Goal: Transaction & Acquisition: Purchase product/service

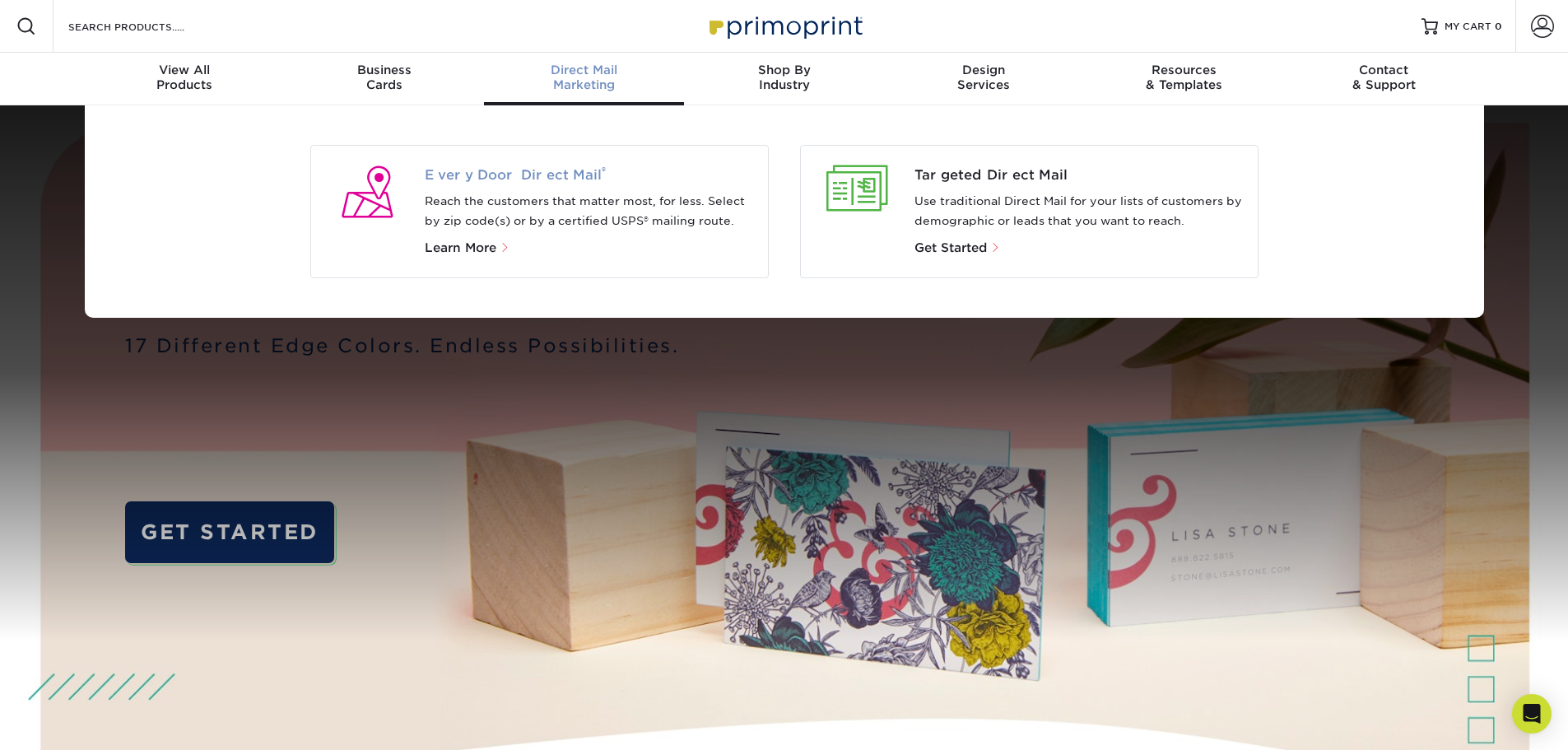
click at [570, 173] on span "Every Door Direct Mail ®" at bounding box center [590, 175] width 330 height 20
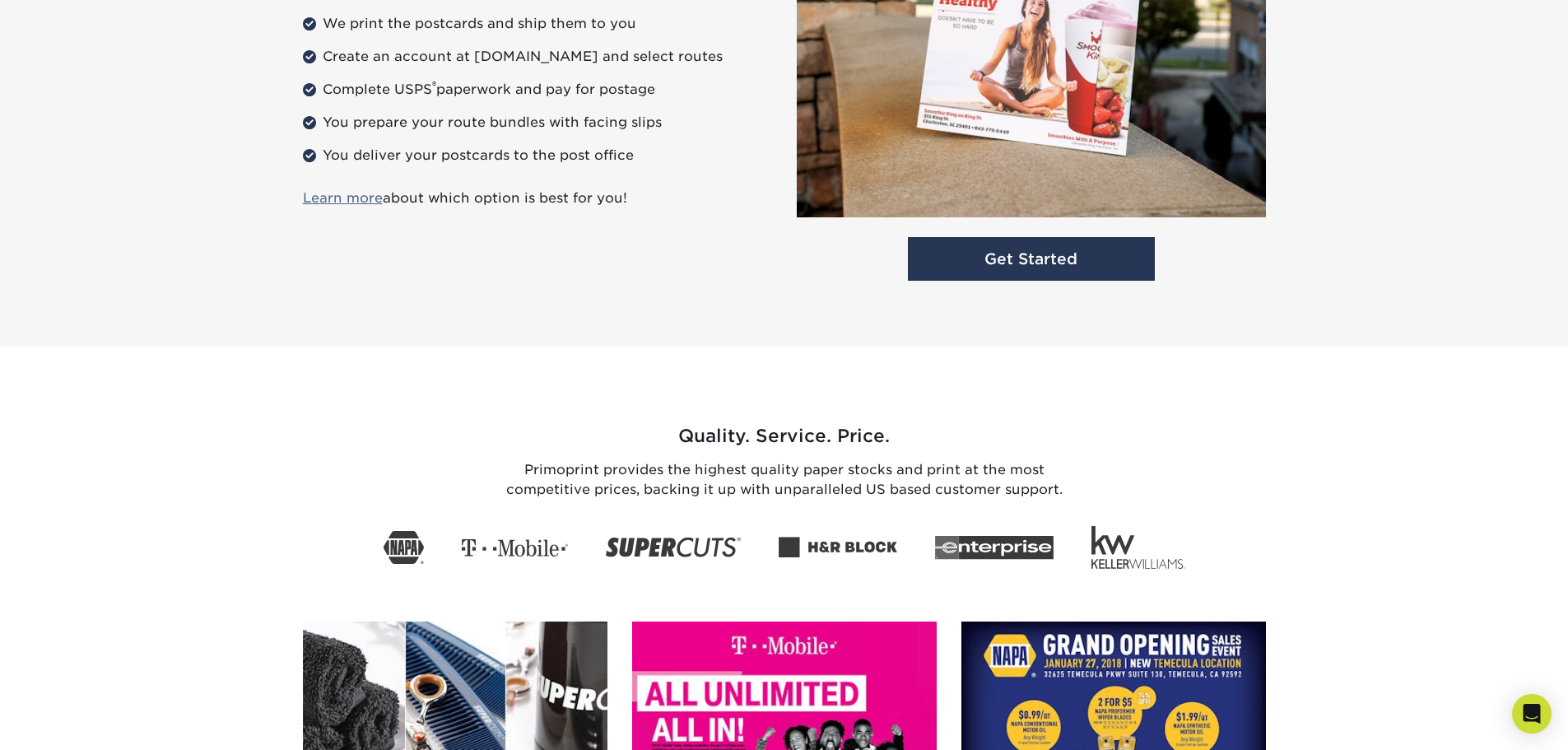
scroll to position [1729, 0]
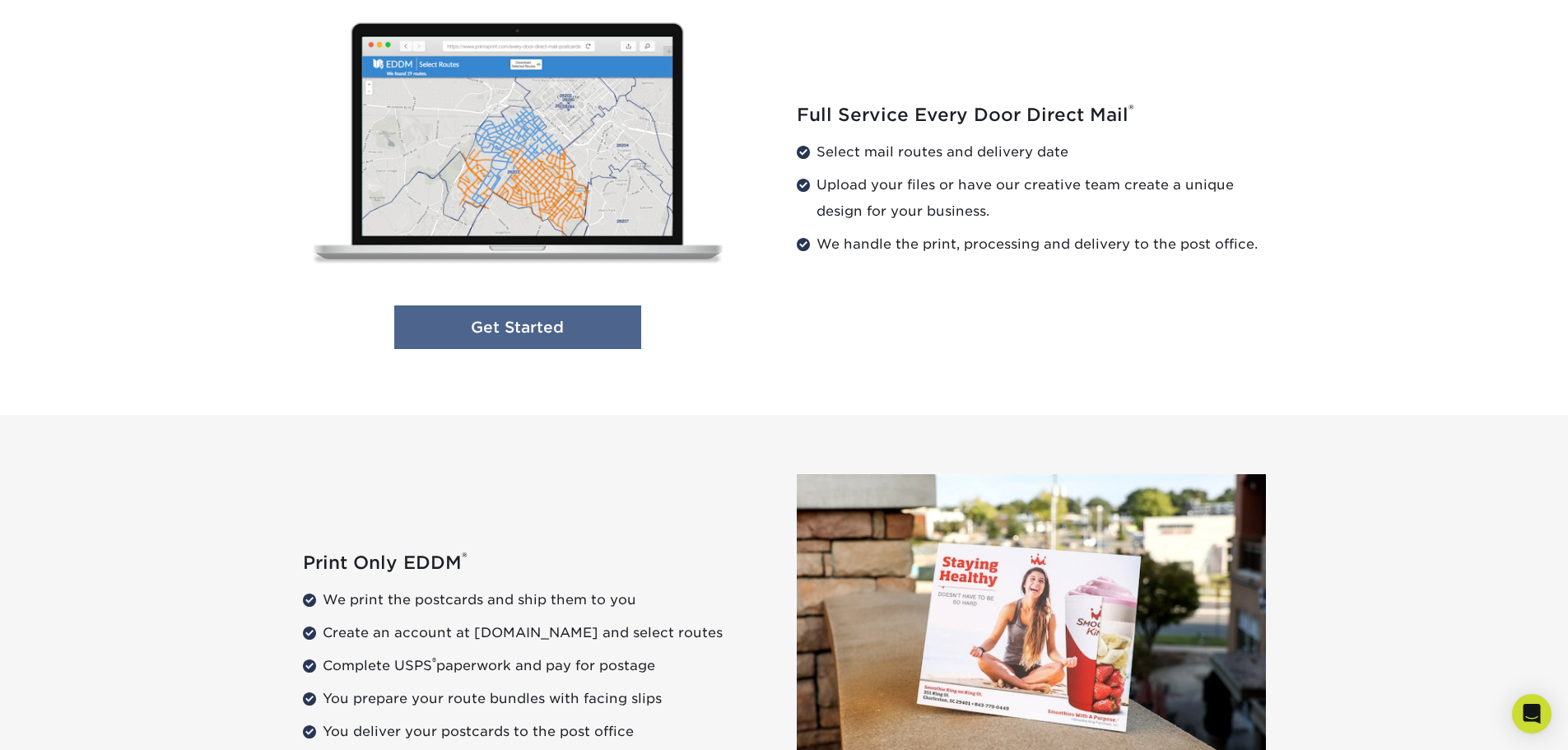
click at [492, 316] on link "Get Started" at bounding box center [518, 327] width 247 height 44
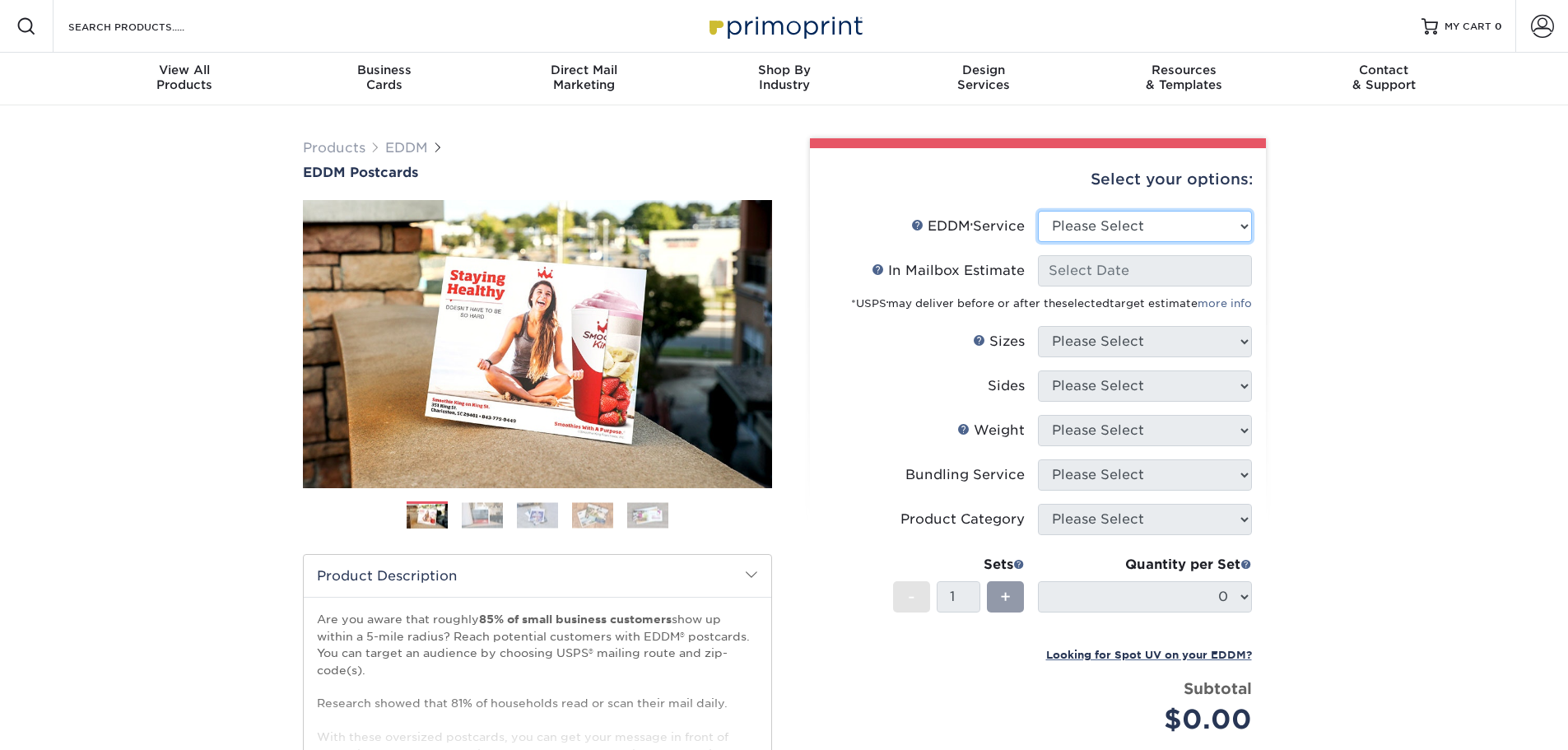
click at [1095, 226] on select "Please Select Full Service Print Only" at bounding box center [1145, 226] width 214 height 31
select select "full_service"
click at [1038, 211] on select "Please Select Full Service Print Only" at bounding box center [1145, 226] width 214 height 31
select select "-1"
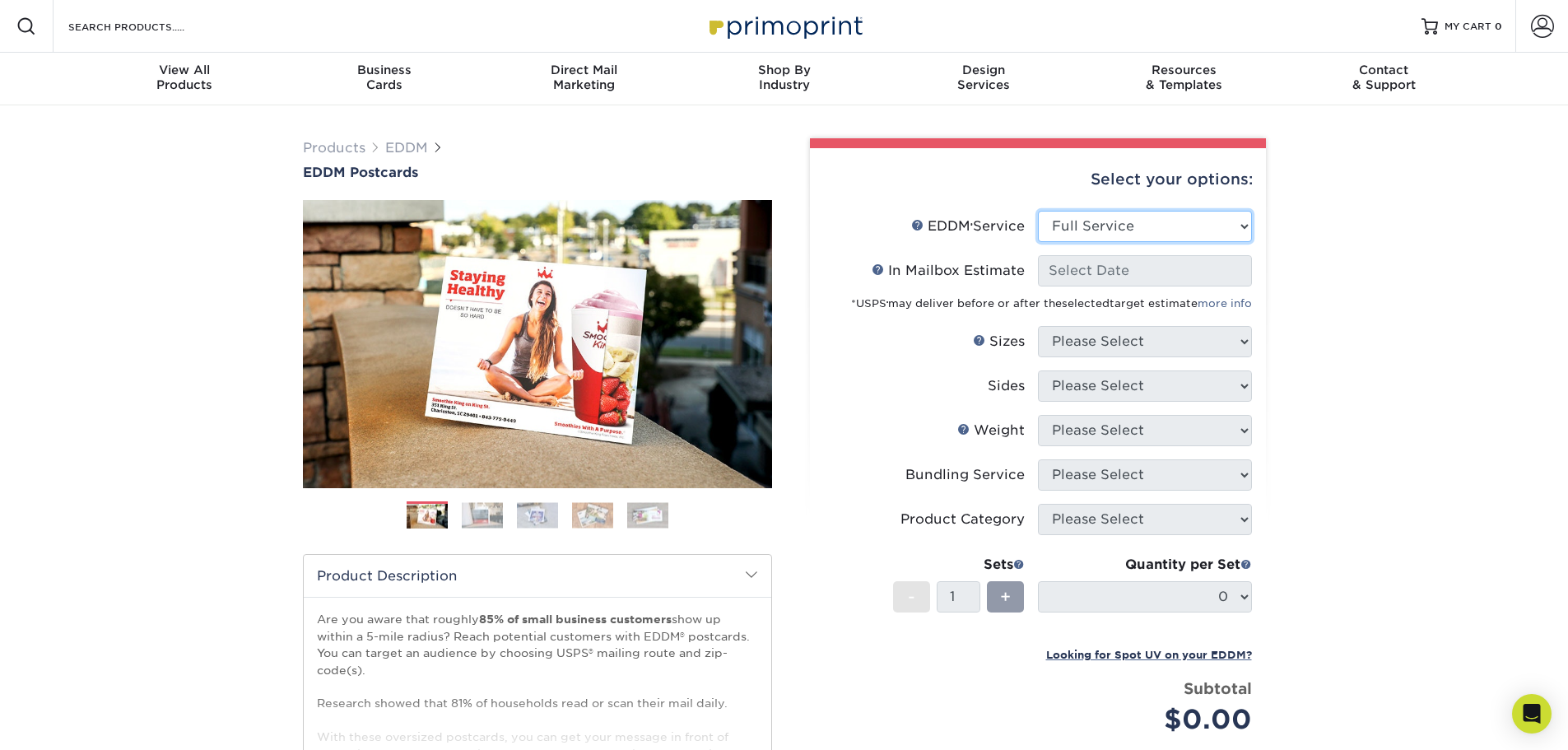
select select "-1"
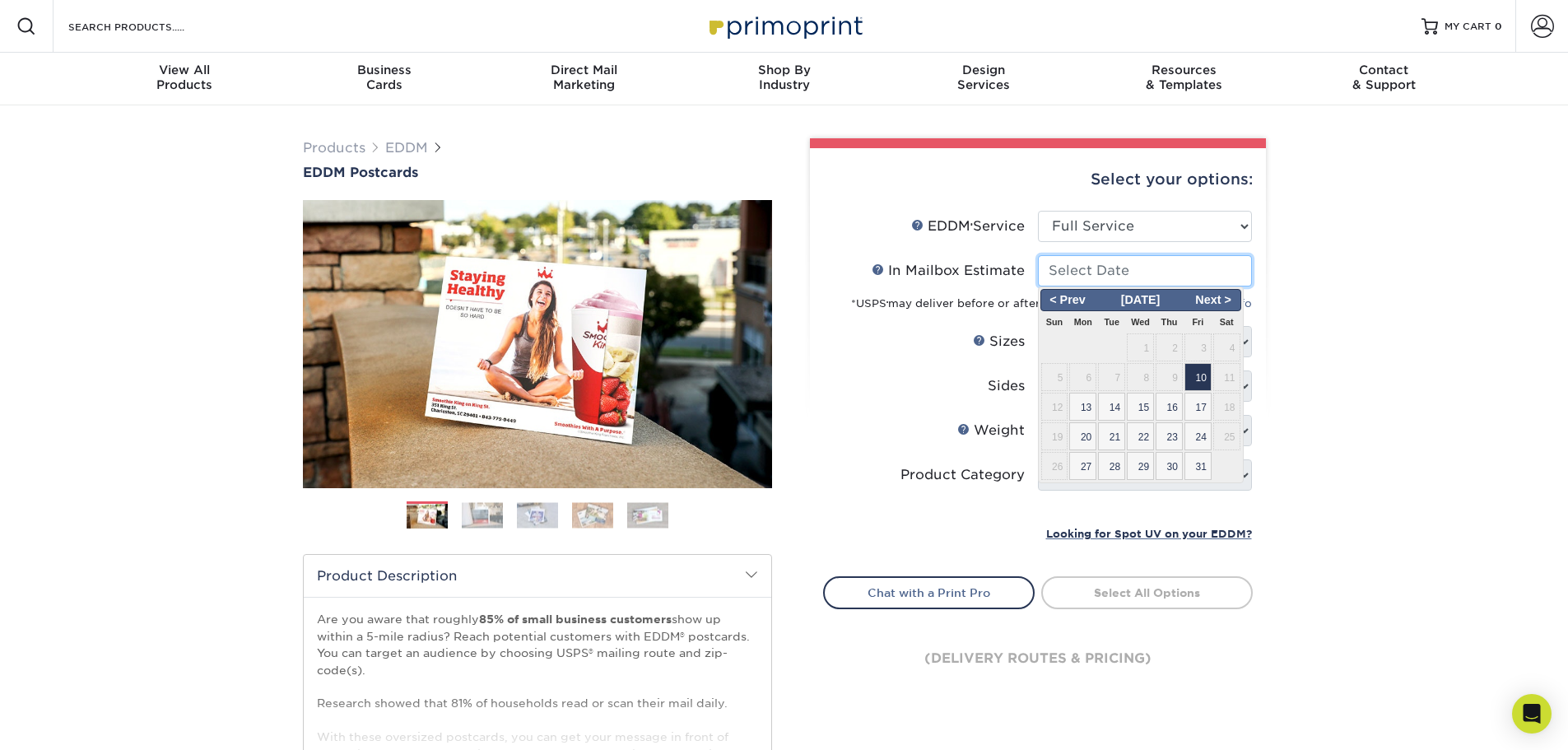
click at [1096, 269] on input "In Mailbox Estimate Help In Mailbox Estimate" at bounding box center [1145, 271] width 214 height 31
click at [1198, 432] on span "24" at bounding box center [1198, 436] width 27 height 28
type input "2025-10-24"
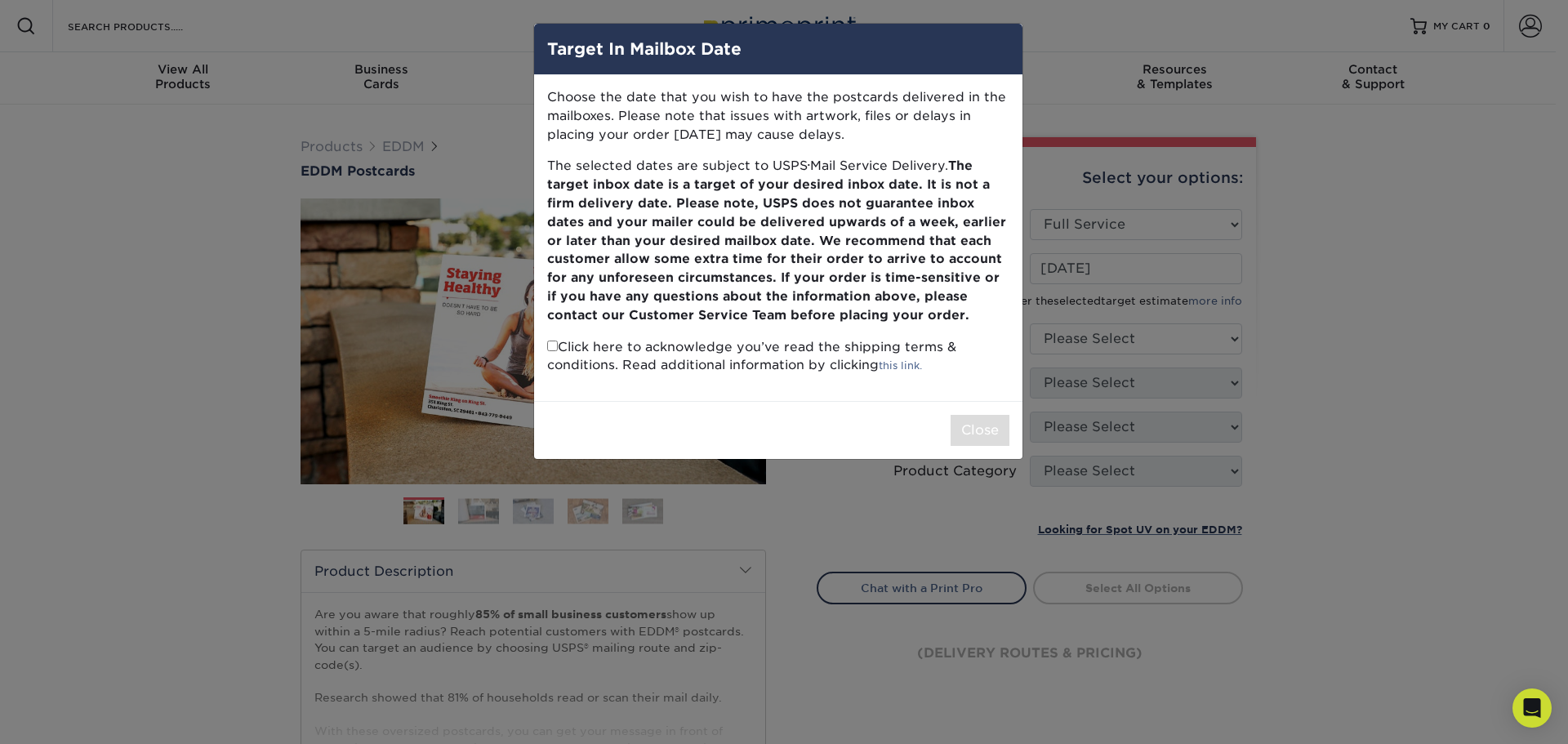
click at [557, 343] on p "Click here to acknowledge you’ve read the shipping terms & conditions. Read add…" at bounding box center [778, 357] width 462 height 38
click at [555, 351] on p "Click here to acknowledge you’ve read the shipping terms & conditions. Read add…" at bounding box center [778, 357] width 462 height 38
click at [555, 345] on input "checkbox" at bounding box center [552, 346] width 11 height 11
checkbox input "true"
click at [958, 421] on button "Close" at bounding box center [980, 430] width 59 height 31
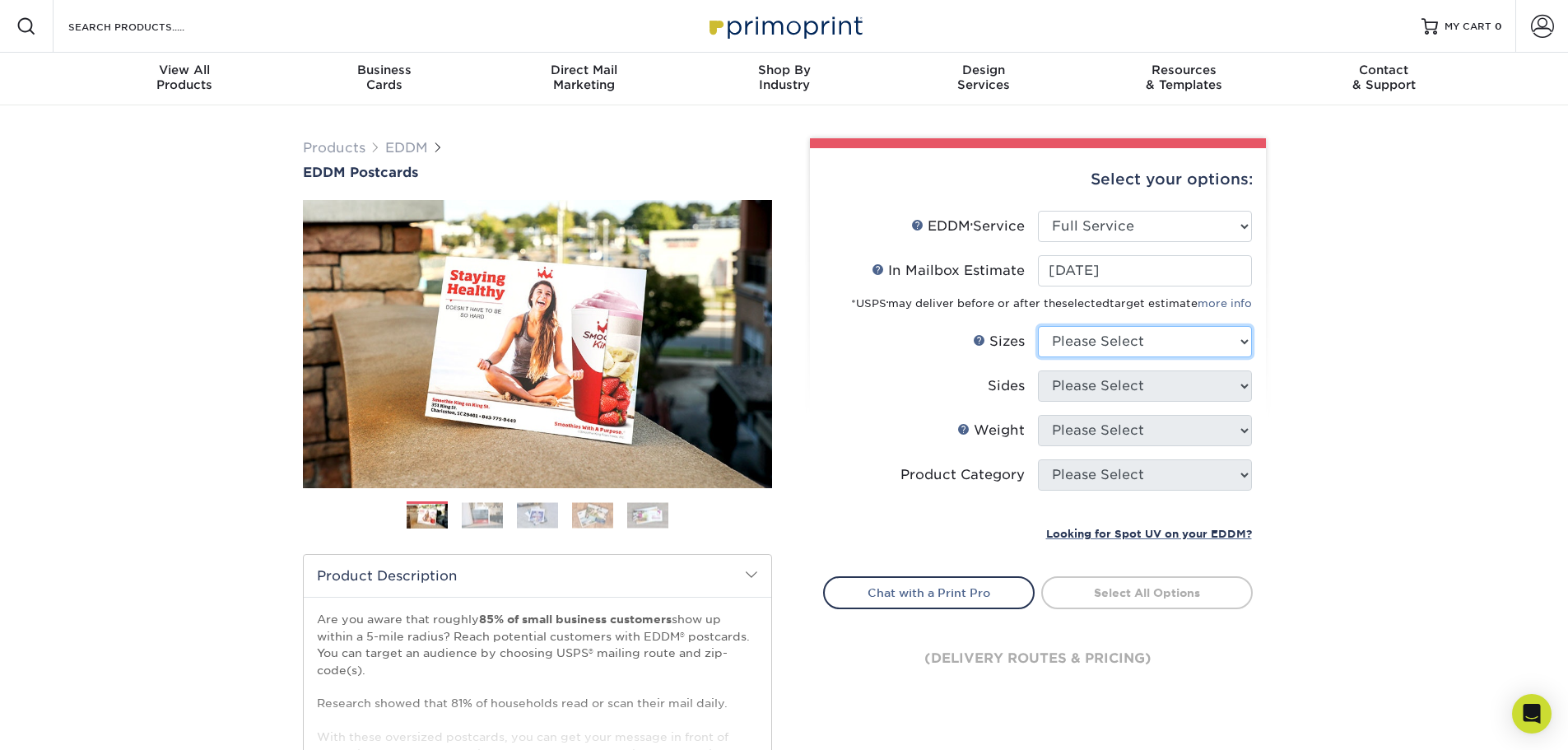
click at [1152, 328] on select "Please Select 4.5" x 12" 6" x 12" 6.5" x 8" 6.5" x 9" 6.5" x 12" 7" x 8.5" 8" x…" at bounding box center [1145, 341] width 214 height 31
select select "6.50x9.00"
click at [1038, 326] on select "Please Select 4.5" x 12" 6" x 12" 6.5" x 8" 6.5" x 9" 6.5" x 12" 7" x 8.5" 8" x…" at bounding box center [1145, 341] width 214 height 31
click at [1134, 390] on select "Please Select Print Both Sides Print Front Only" at bounding box center [1145, 386] width 214 height 31
select select "13abbda7-1d64-4f25-8bb2-c179b224825d"
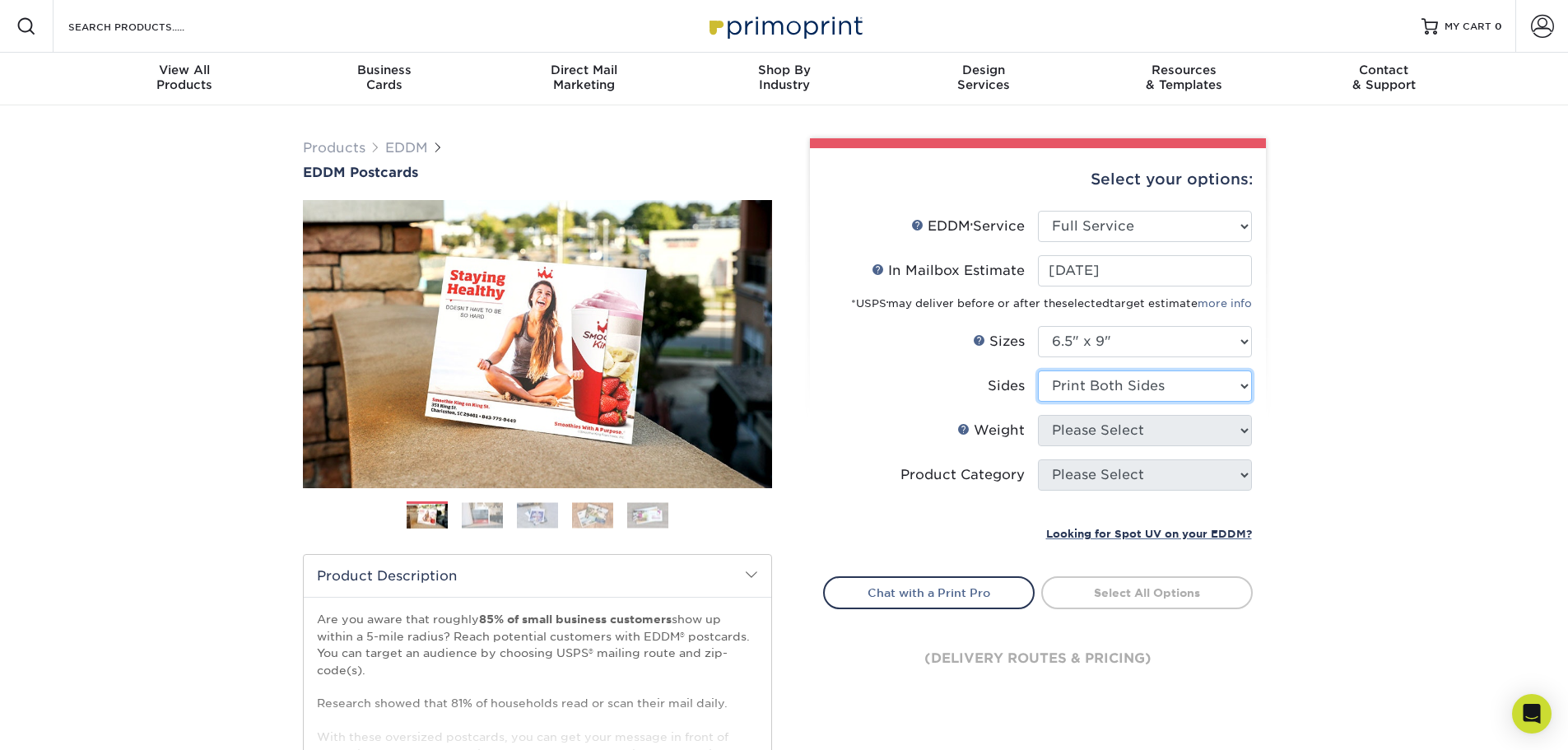
click at [1038, 370] on select "Please Select Print Both Sides Print Front Only" at bounding box center [1145, 386] width 214 height 31
click at [1133, 435] on select "Please Select 16PT 14PT" at bounding box center [1145, 430] width 214 height 31
select select "14PT"
click at [1038, 415] on select "Please Select 16PT 14PT" at bounding box center [1145, 430] width 214 height 31
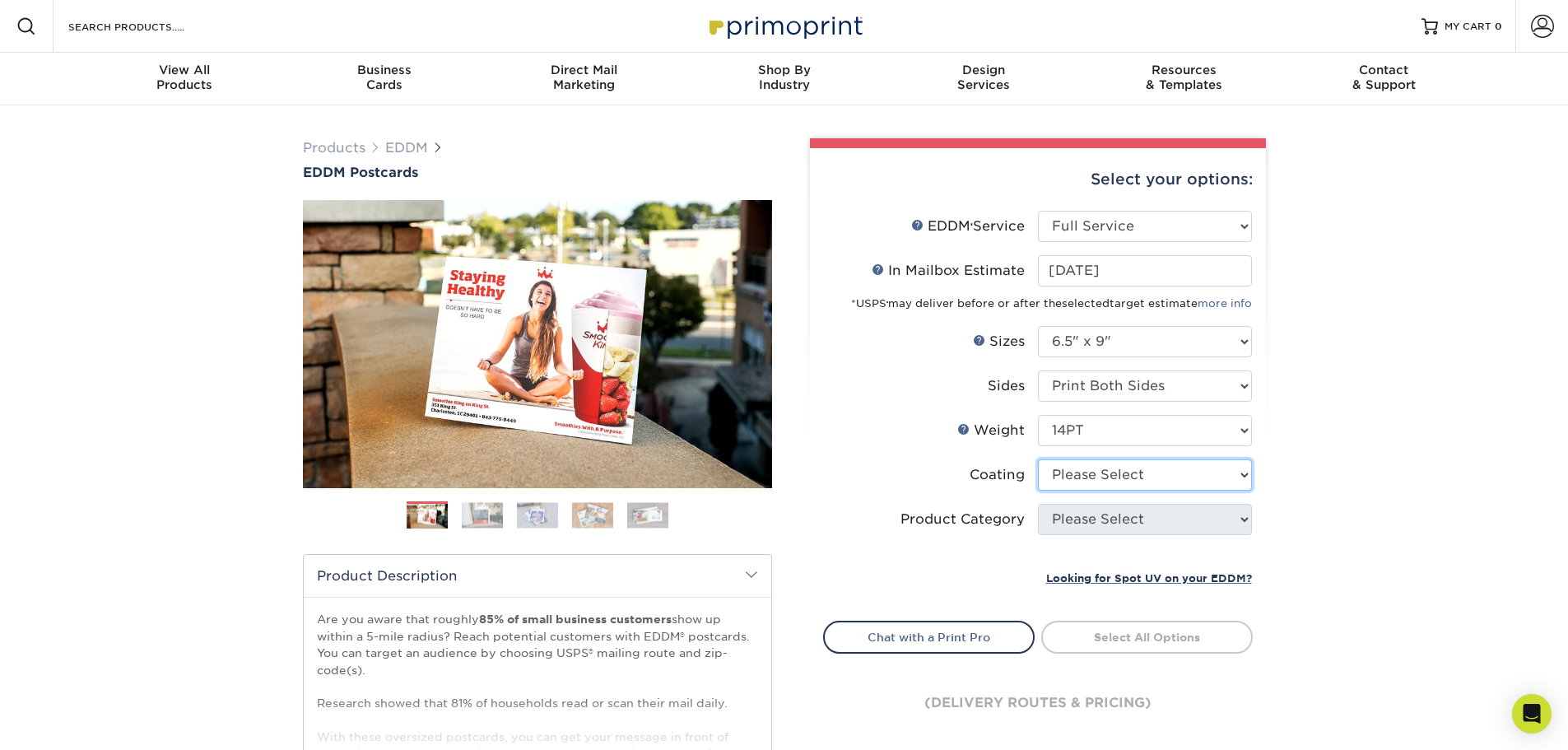
click at [1112, 479] on select at bounding box center [1145, 475] width 214 height 31
select select "ae367451-b2b8-45df-a344-0f05b6a12993"
click at [1038, 459] on select at bounding box center [1145, 475] width 214 height 31
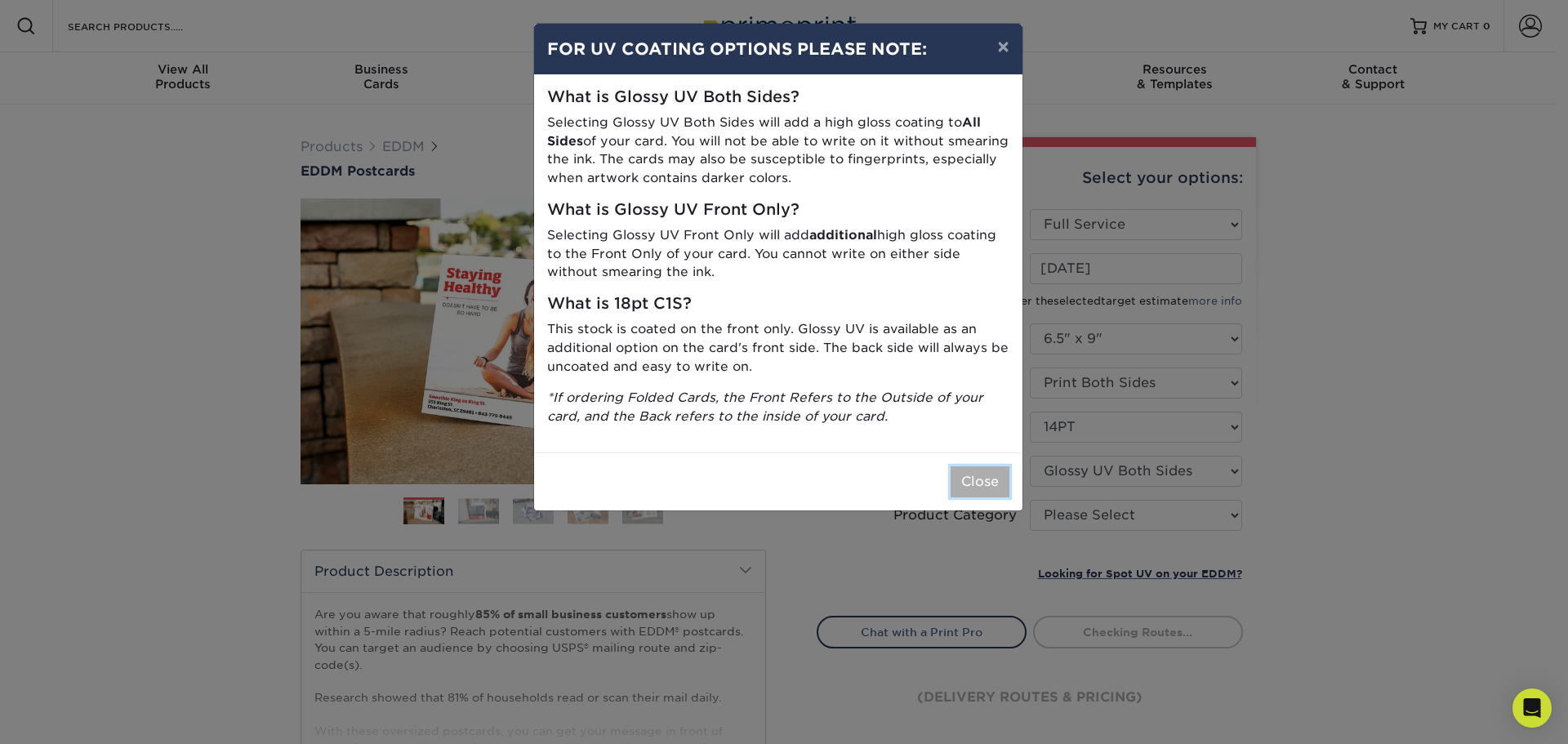
click at [985, 485] on button "Close" at bounding box center [980, 482] width 59 height 31
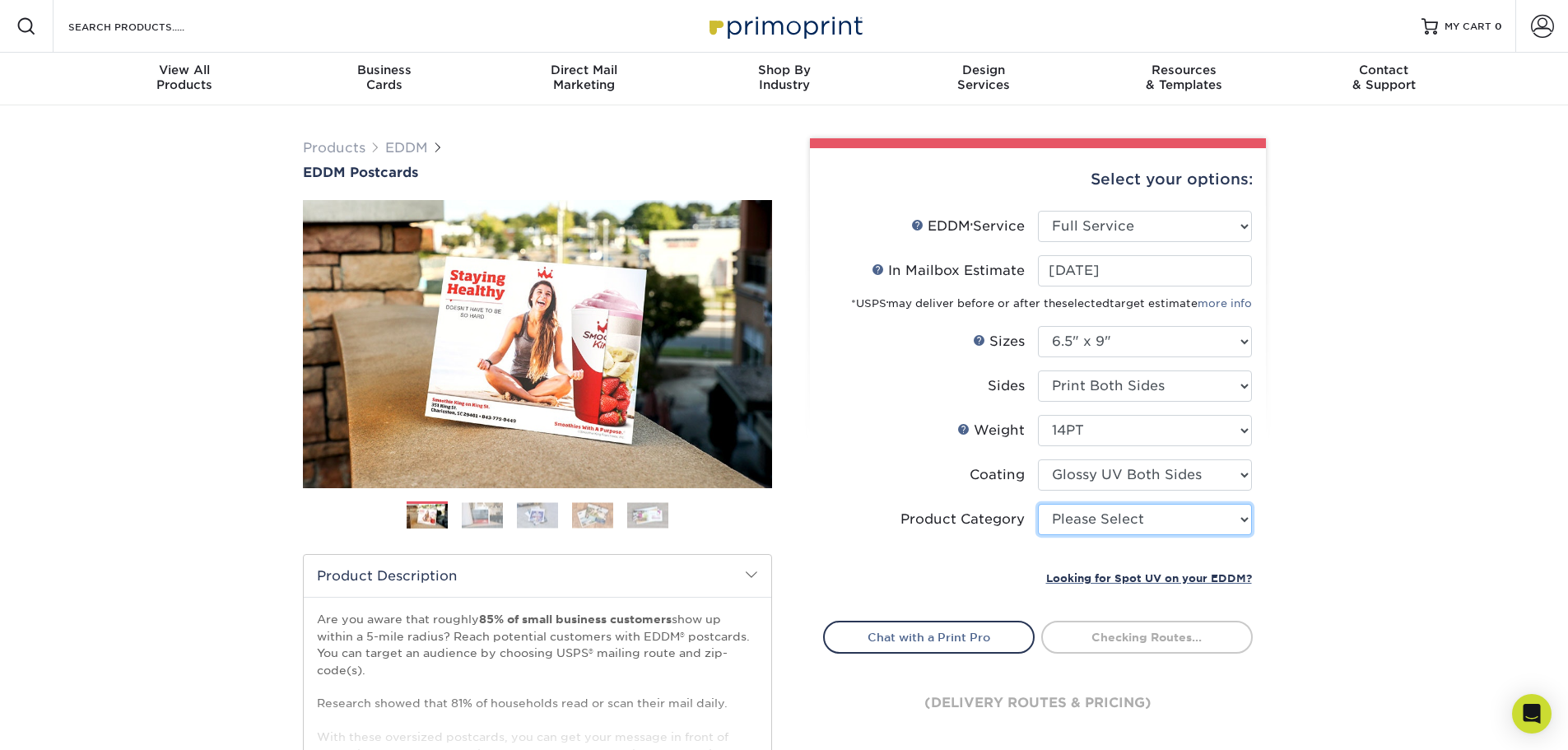
click at [1120, 533] on select "Please Select Postcards" at bounding box center [1145, 519] width 214 height 31
select select "9b7272e0-d6c8-4c3c-8e97-d3a1bcdab858"
click at [1038, 504] on select "Please Select Postcards" at bounding box center [1145, 519] width 214 height 31
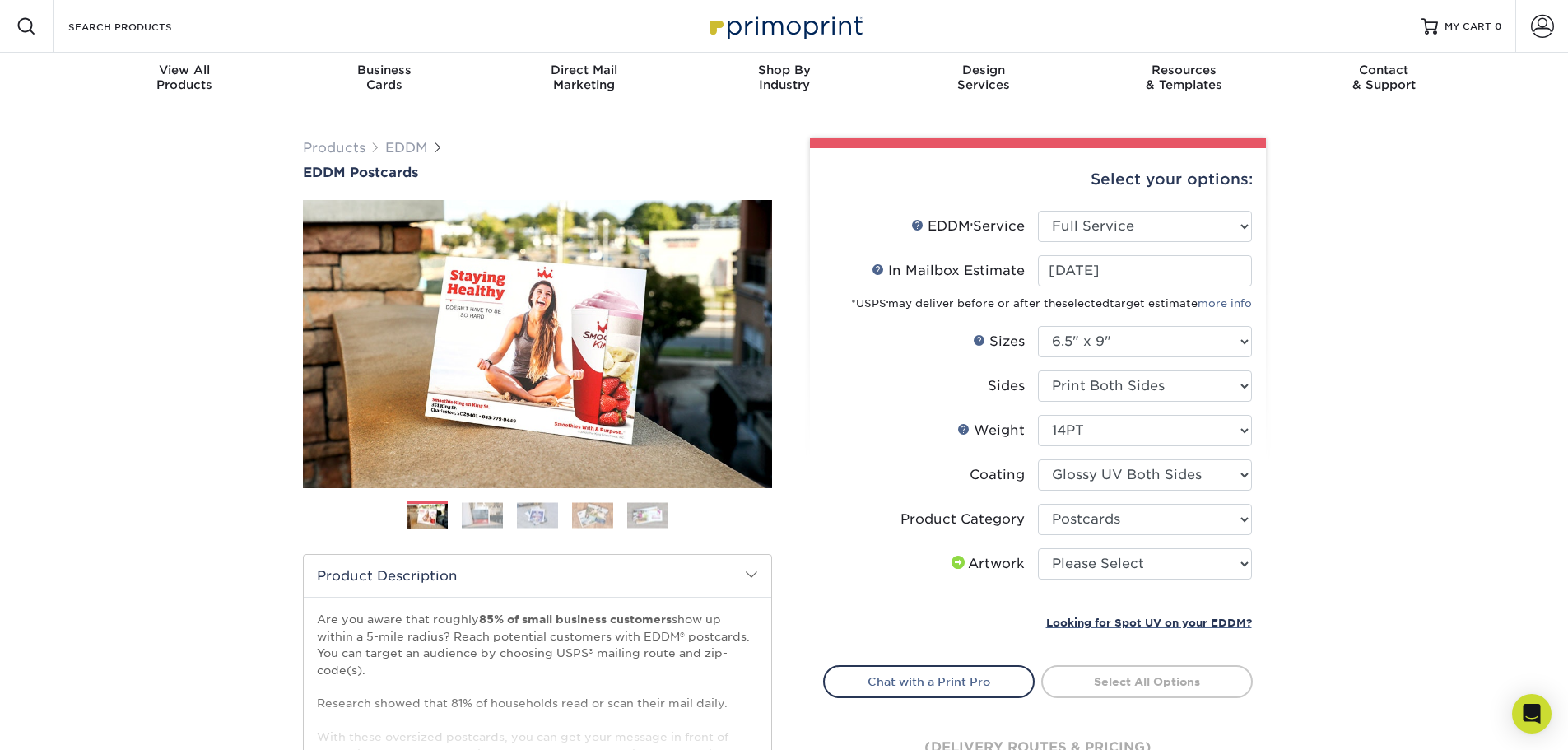
click at [1068, 588] on li "Artwork Please Select I will upload files I need a design - $150" at bounding box center [1037, 570] width 428 height 44
click at [1084, 538] on li "Product Category Please Select Postcards" at bounding box center [1037, 526] width 428 height 44
click at [1087, 561] on select "Please Select I will upload files I need a design - $150" at bounding box center [1145, 564] width 214 height 31
select select "upload"
click at [1038, 548] on select "Please Select I will upload files I need a design - $150" at bounding box center [1145, 564] width 214 height 31
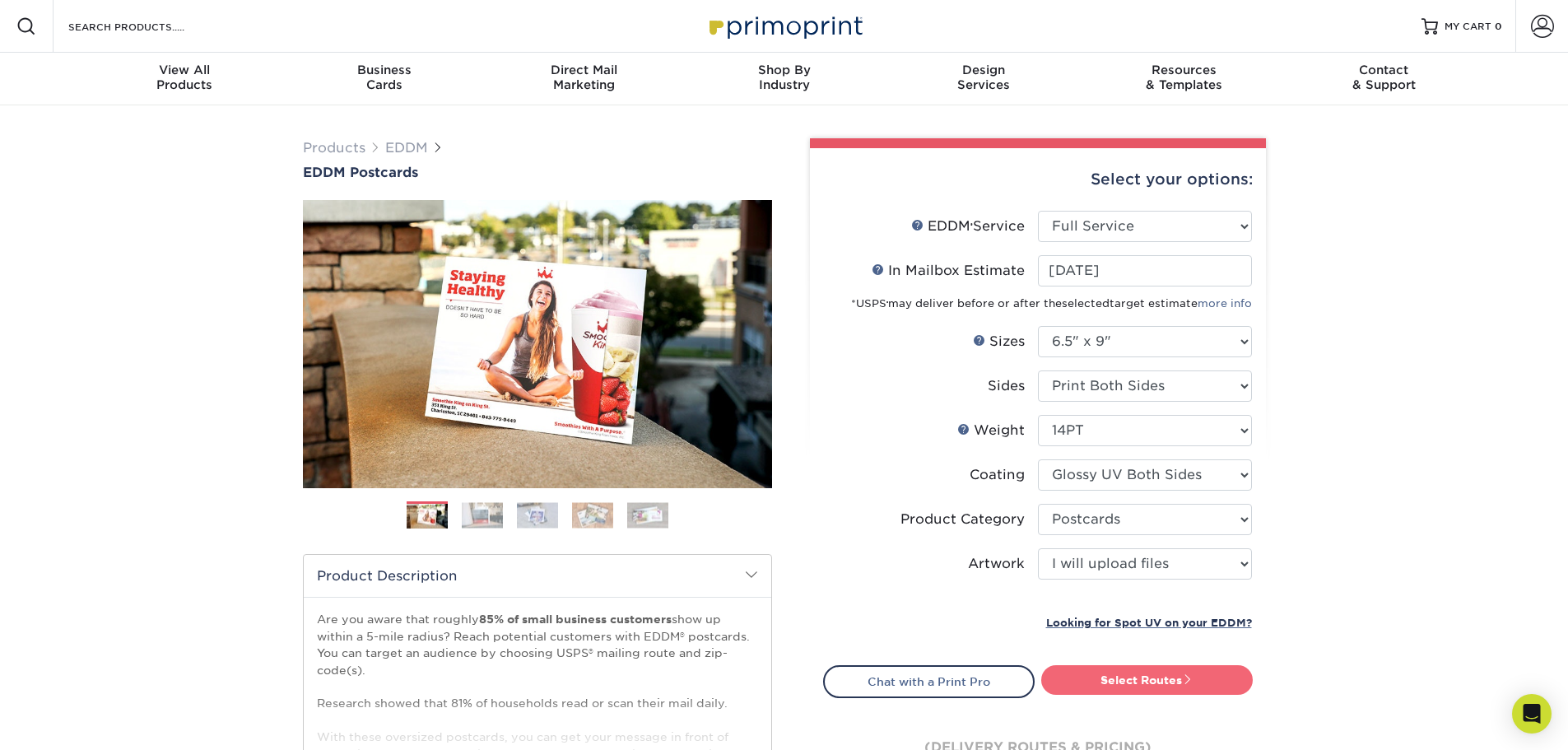
click at [1116, 673] on link "Select Routes" at bounding box center [1147, 679] width 212 height 30
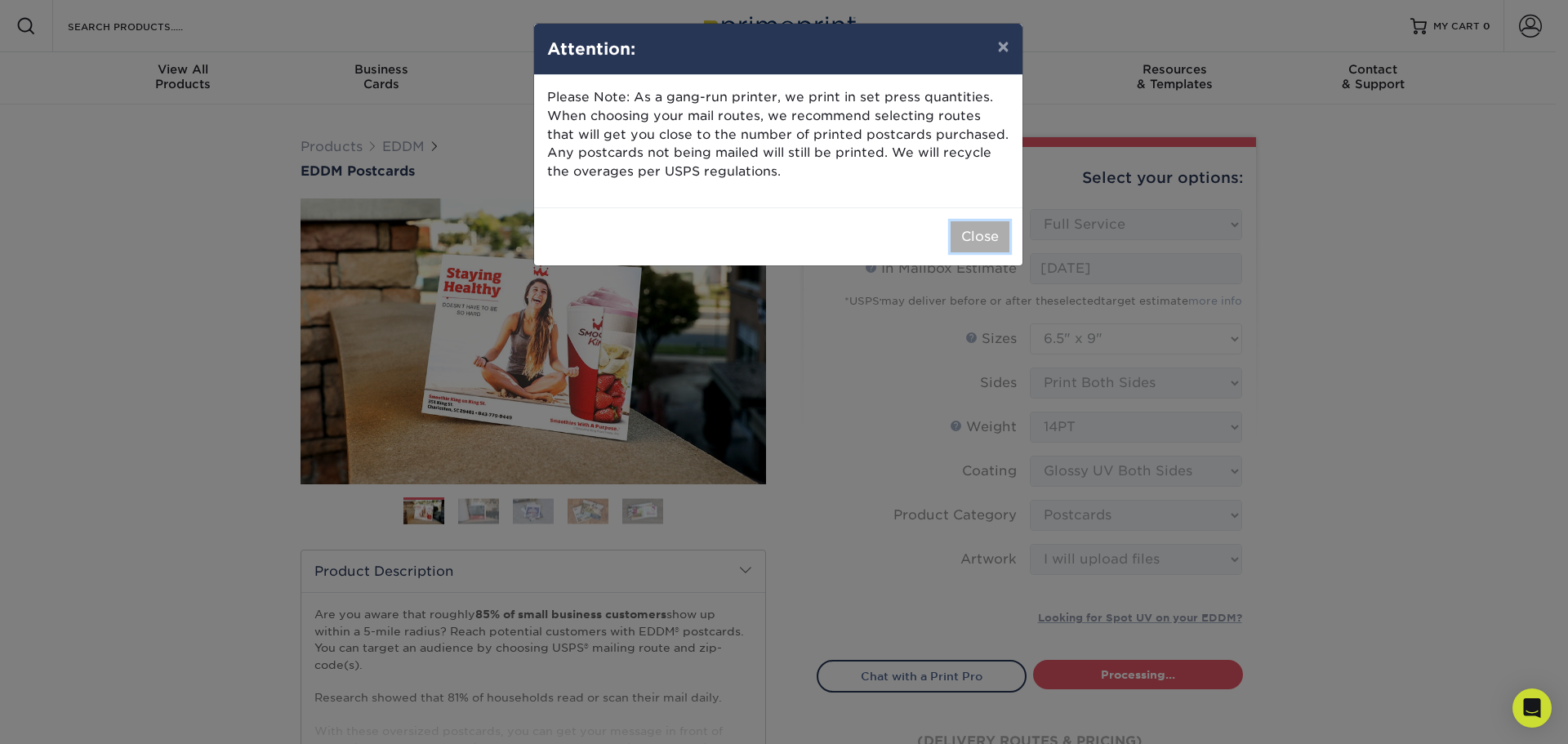
click at [953, 229] on button "Close" at bounding box center [980, 237] width 59 height 31
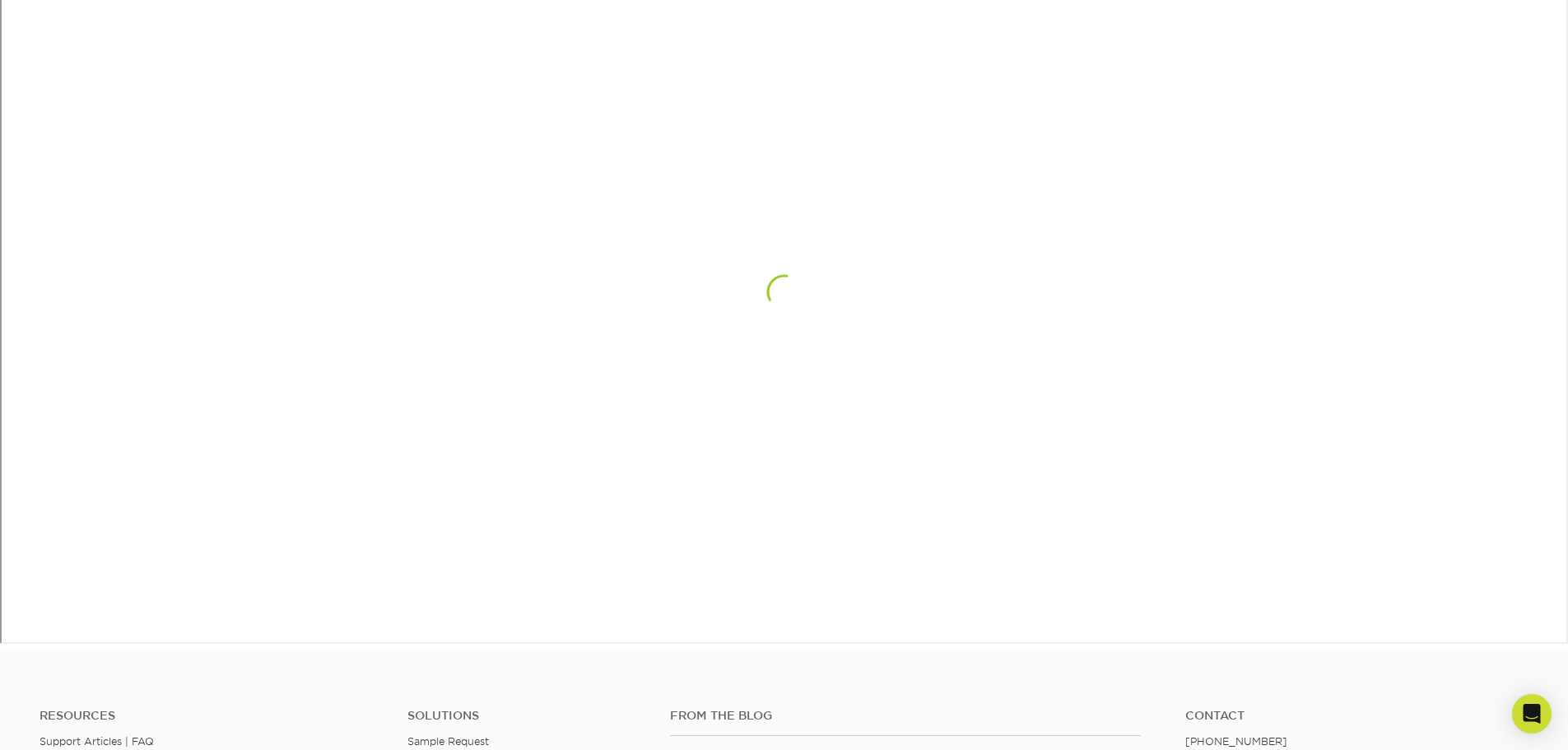
scroll to position [1011, 0]
